Goal: Find specific page/section: Find specific page/section

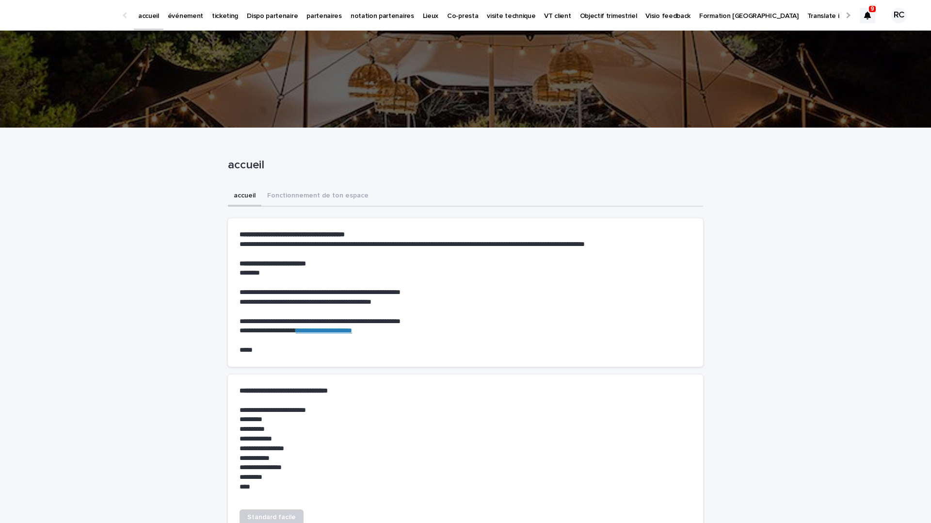
click at [175, 14] on p "événement" at bounding box center [185, 10] width 35 height 20
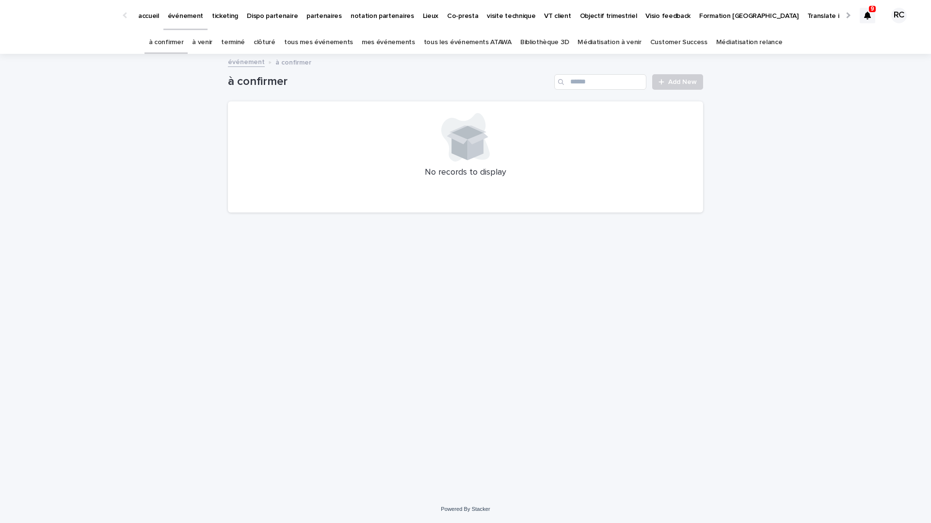
click at [468, 38] on link "tous les événements ATAWA" at bounding box center [468, 42] width 88 height 23
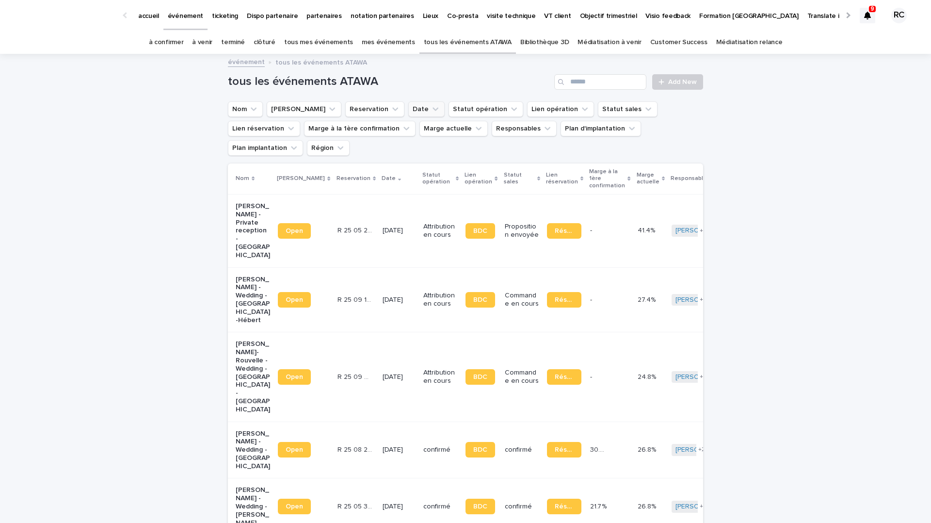
click at [408, 109] on button "Date" at bounding box center [426, 109] width 36 height 16
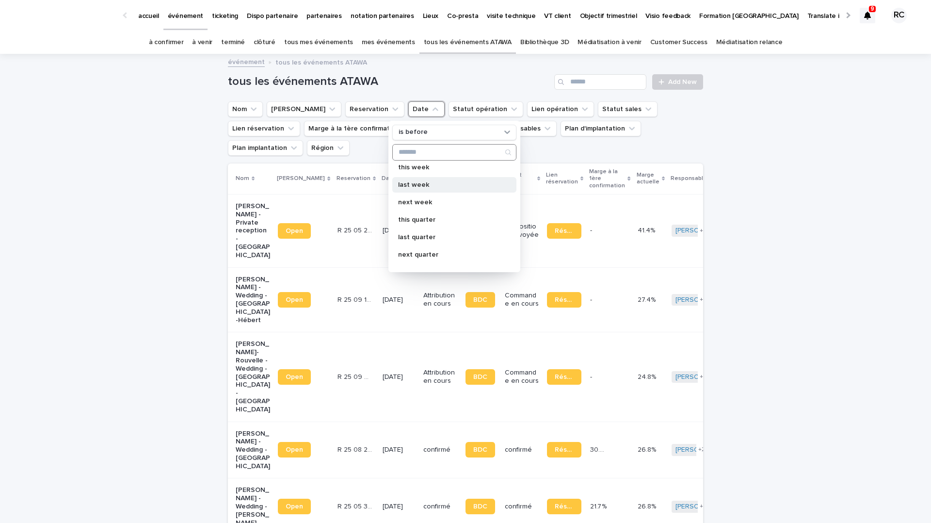
scroll to position [66, 0]
click at [424, 192] on p "last week" at bounding box center [449, 191] width 103 height 7
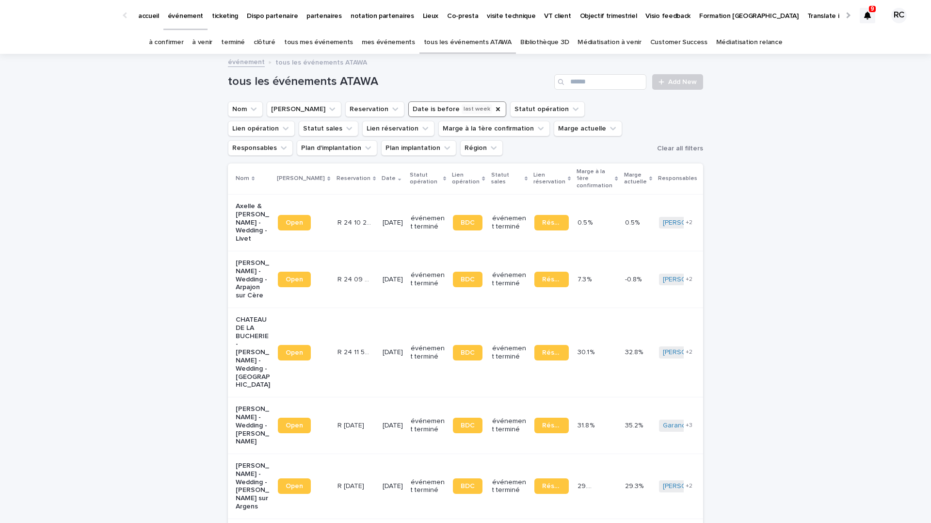
click at [427, 108] on button "Date is before last week" at bounding box center [457, 109] width 98 height 16
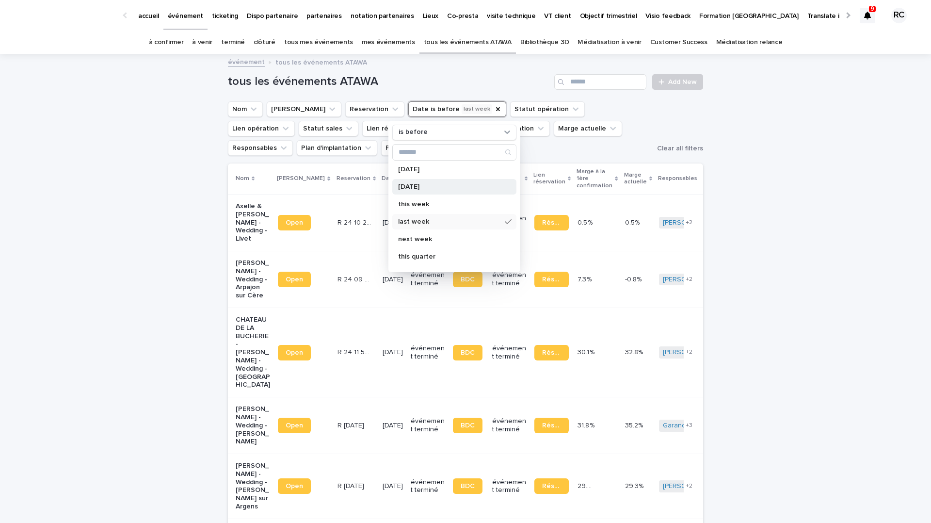
scroll to position [36, 0]
click at [436, 221] on p "last week" at bounding box center [449, 221] width 103 height 7
click at [425, 242] on div "next week" at bounding box center [454, 239] width 124 height 16
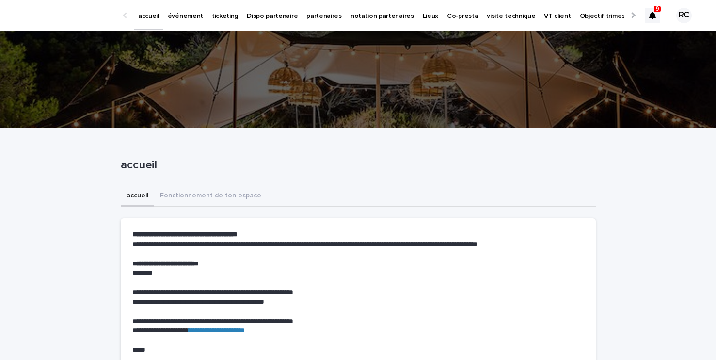
click at [187, 16] on p "événement" at bounding box center [185, 10] width 35 height 20
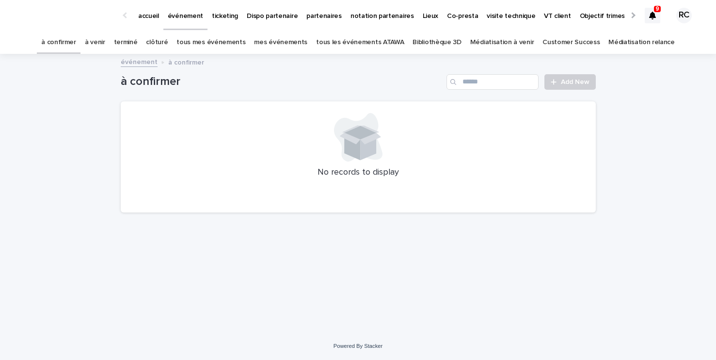
click at [345, 40] on link "tous les événements ATAWA" at bounding box center [360, 42] width 88 height 23
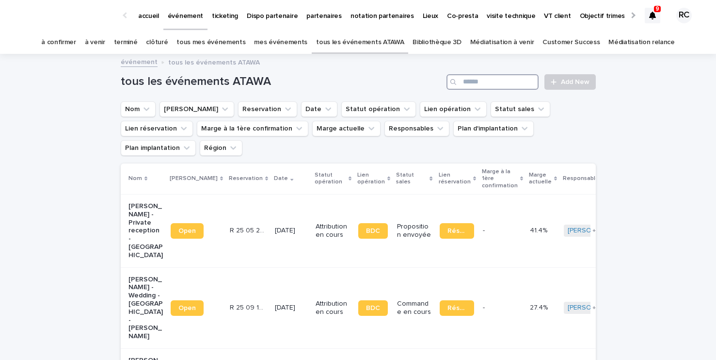
click at [464, 80] on input "Search" at bounding box center [493, 82] width 92 height 16
click at [479, 81] on input "Search" at bounding box center [493, 82] width 92 height 16
paste input "**********"
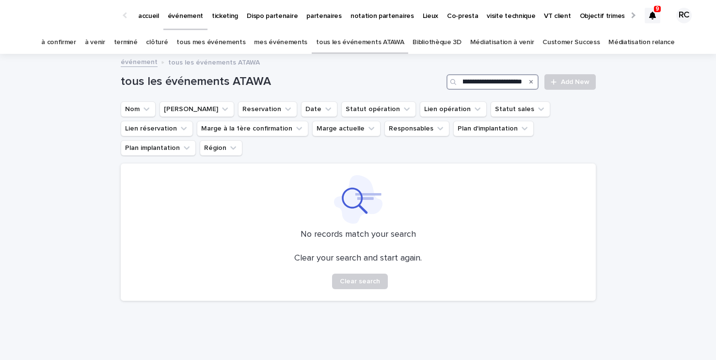
drag, startPoint x: 485, startPoint y: 83, endPoint x: 442, endPoint y: 79, distance: 43.4
click at [442, 79] on div "**********" at bounding box center [358, 82] width 475 height 16
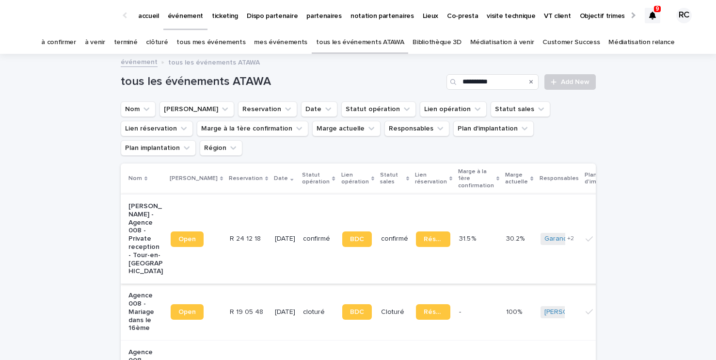
click at [190, 236] on span "Open" at bounding box center [186, 239] width 17 height 7
click at [509, 80] on input "**********" at bounding box center [493, 82] width 92 height 16
paste input "**********"
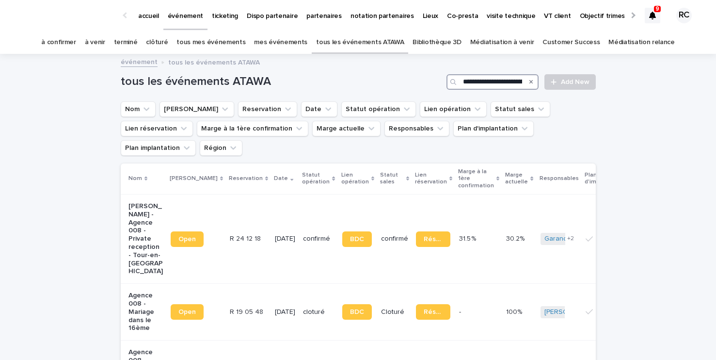
scroll to position [0, 58]
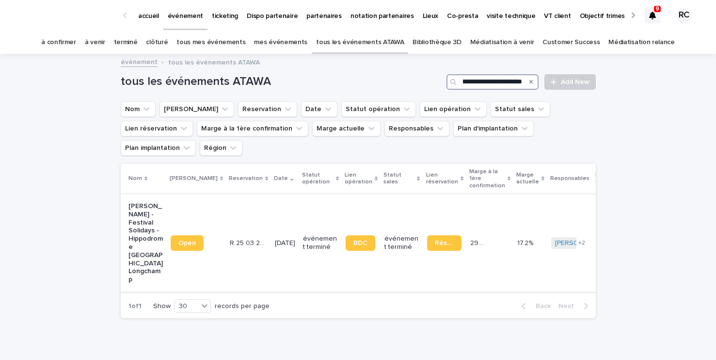
type input "**********"
click at [195, 235] on link "Open" at bounding box center [187, 243] width 33 height 16
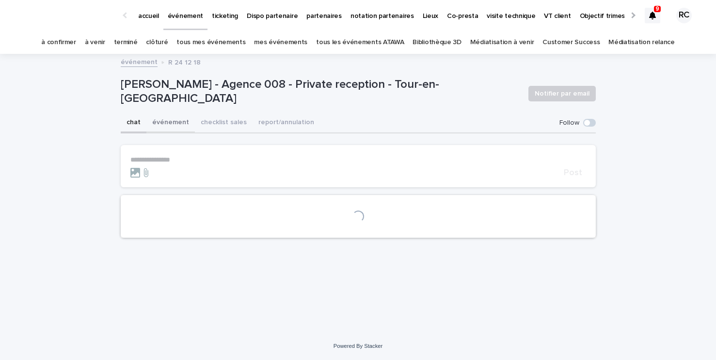
click at [174, 119] on button "événement" at bounding box center [170, 123] width 48 height 20
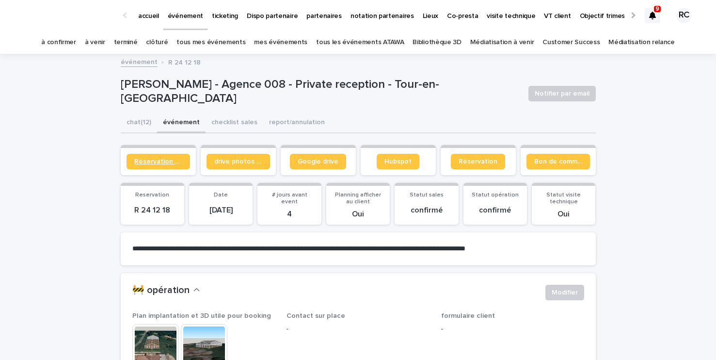
click at [181, 161] on span "Réservation client" at bounding box center [158, 161] width 48 height 7
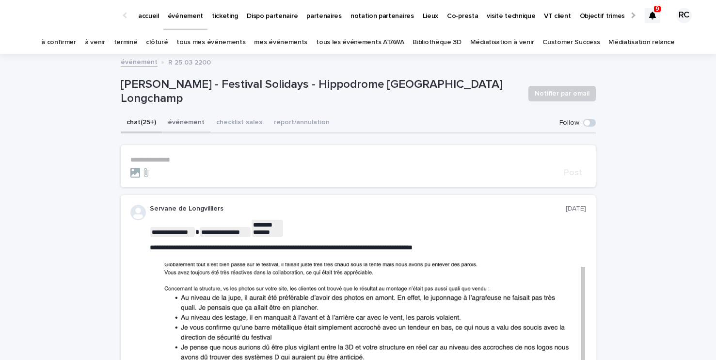
click at [168, 121] on button "événement" at bounding box center [186, 123] width 48 height 20
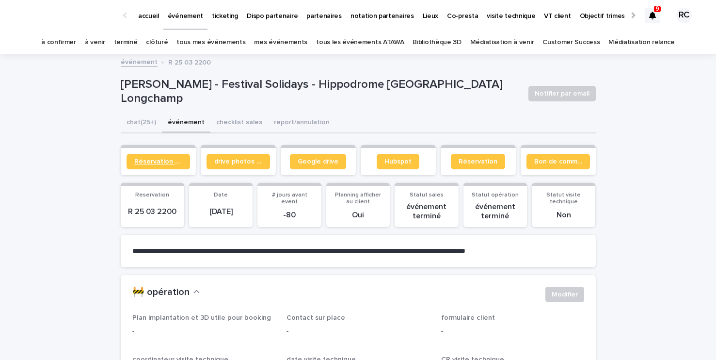
click at [161, 164] on span "Réservation client" at bounding box center [158, 161] width 48 height 7
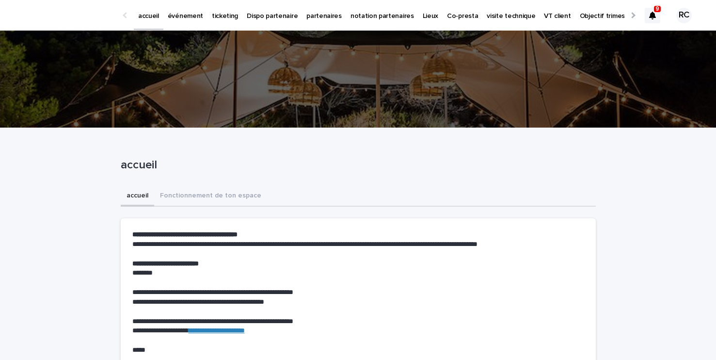
click at [187, 21] on link "événement" at bounding box center [185, 15] width 44 height 30
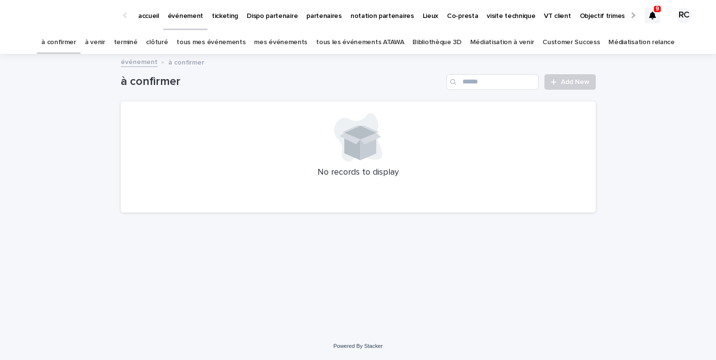
click at [143, 12] on p "accueil" at bounding box center [148, 10] width 21 height 20
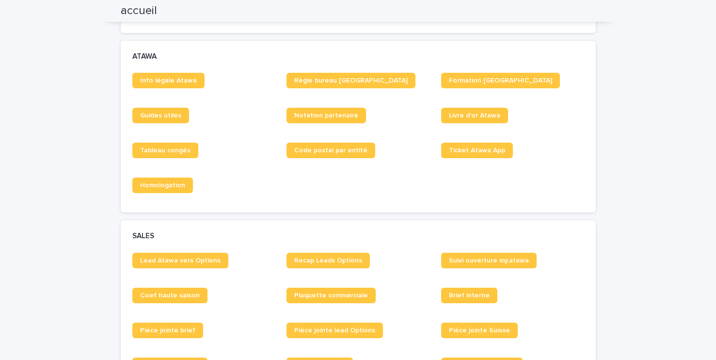
scroll to position [549, 0]
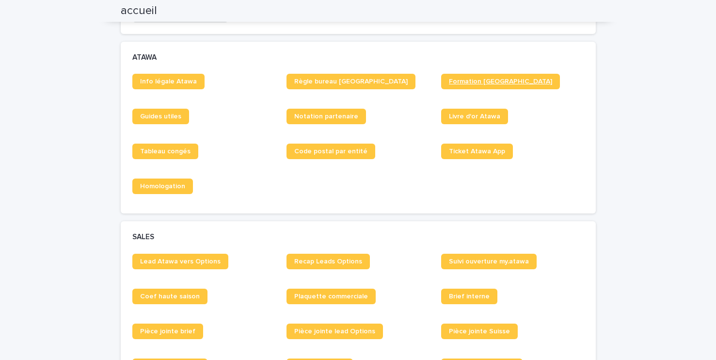
click at [455, 83] on span "Formation [GEOGRAPHIC_DATA]" at bounding box center [500, 81] width 103 height 7
